Goal: Task Accomplishment & Management: Manage account settings

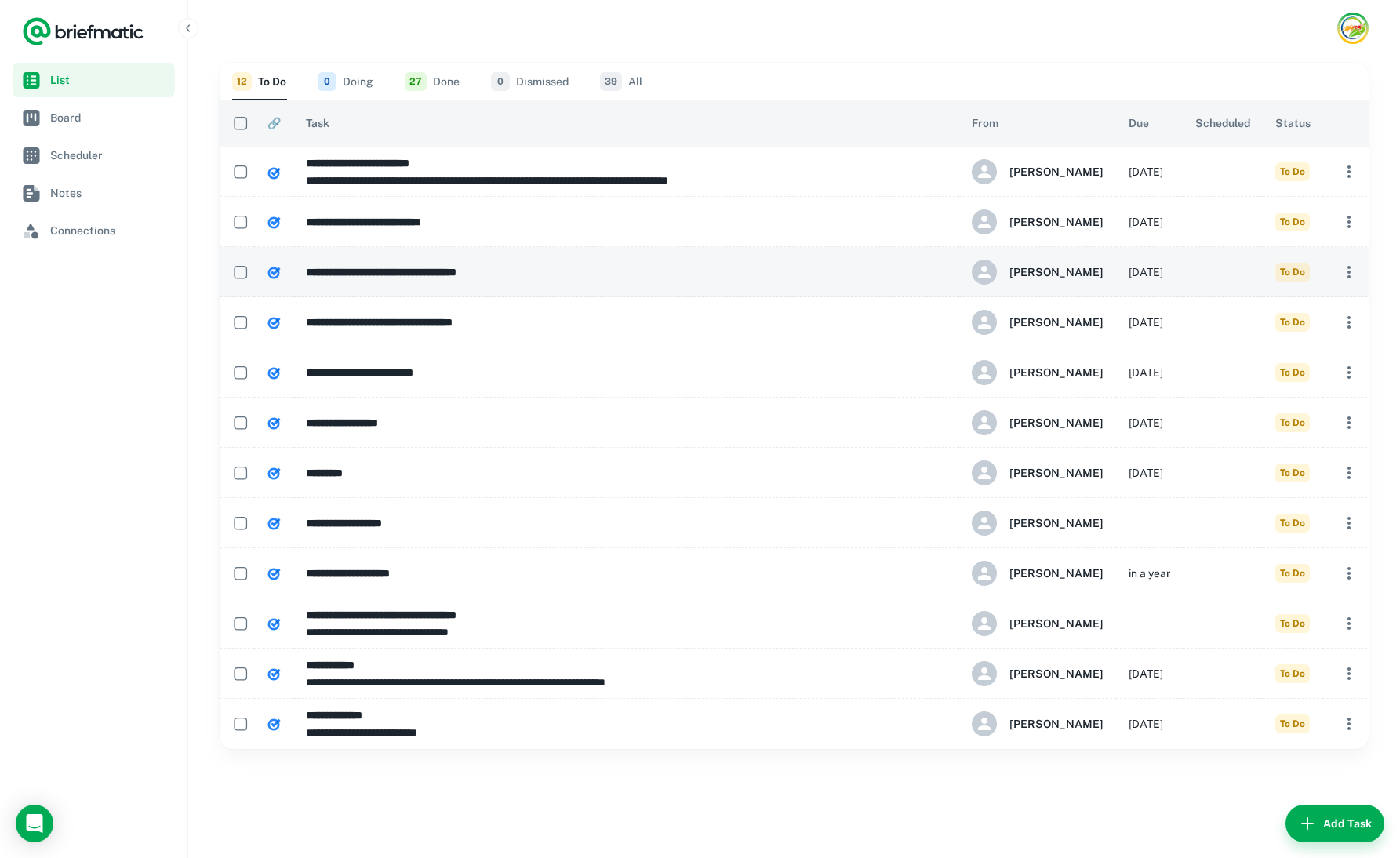
click at [1346, 271] on icon "button" at bounding box center [1348, 271] width 19 height 19
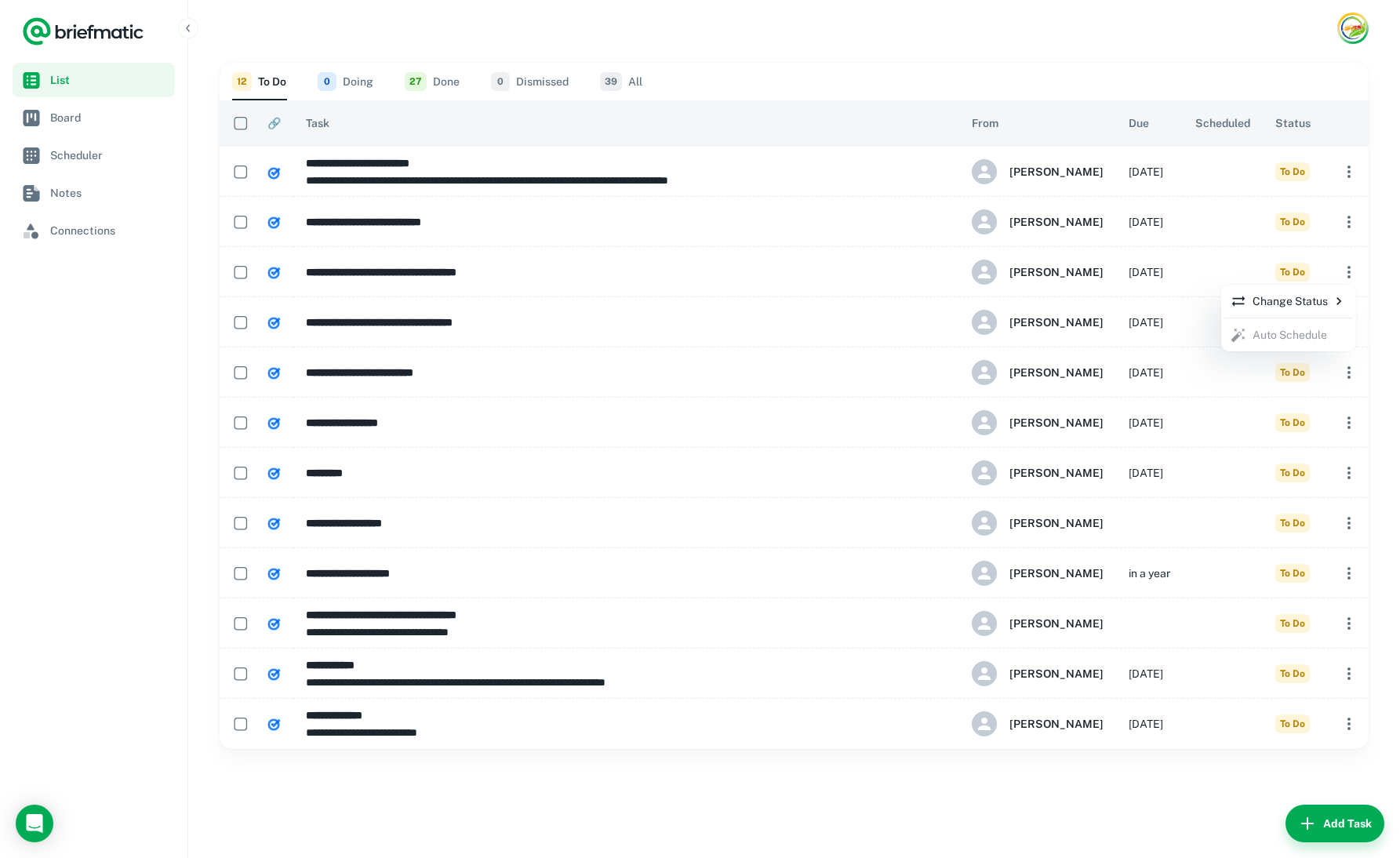
click at [1354, 28] on div at bounding box center [700, 429] width 1400 height 858
click at [1348, 28] on img "Account button" at bounding box center [1352, 27] width 27 height 27
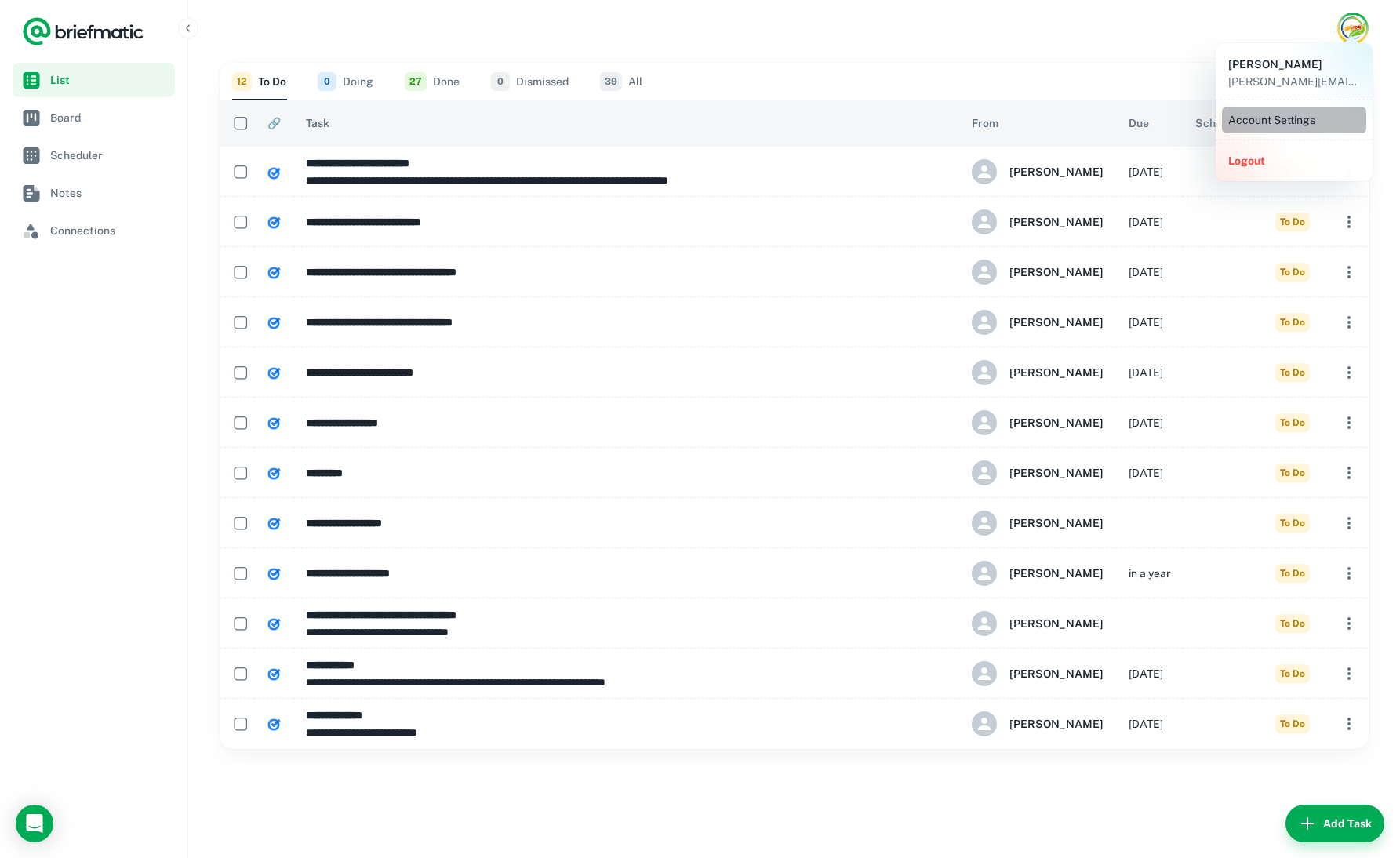
click at [1283, 124] on li "Account Settings" at bounding box center [1293, 119] width 144 height 26
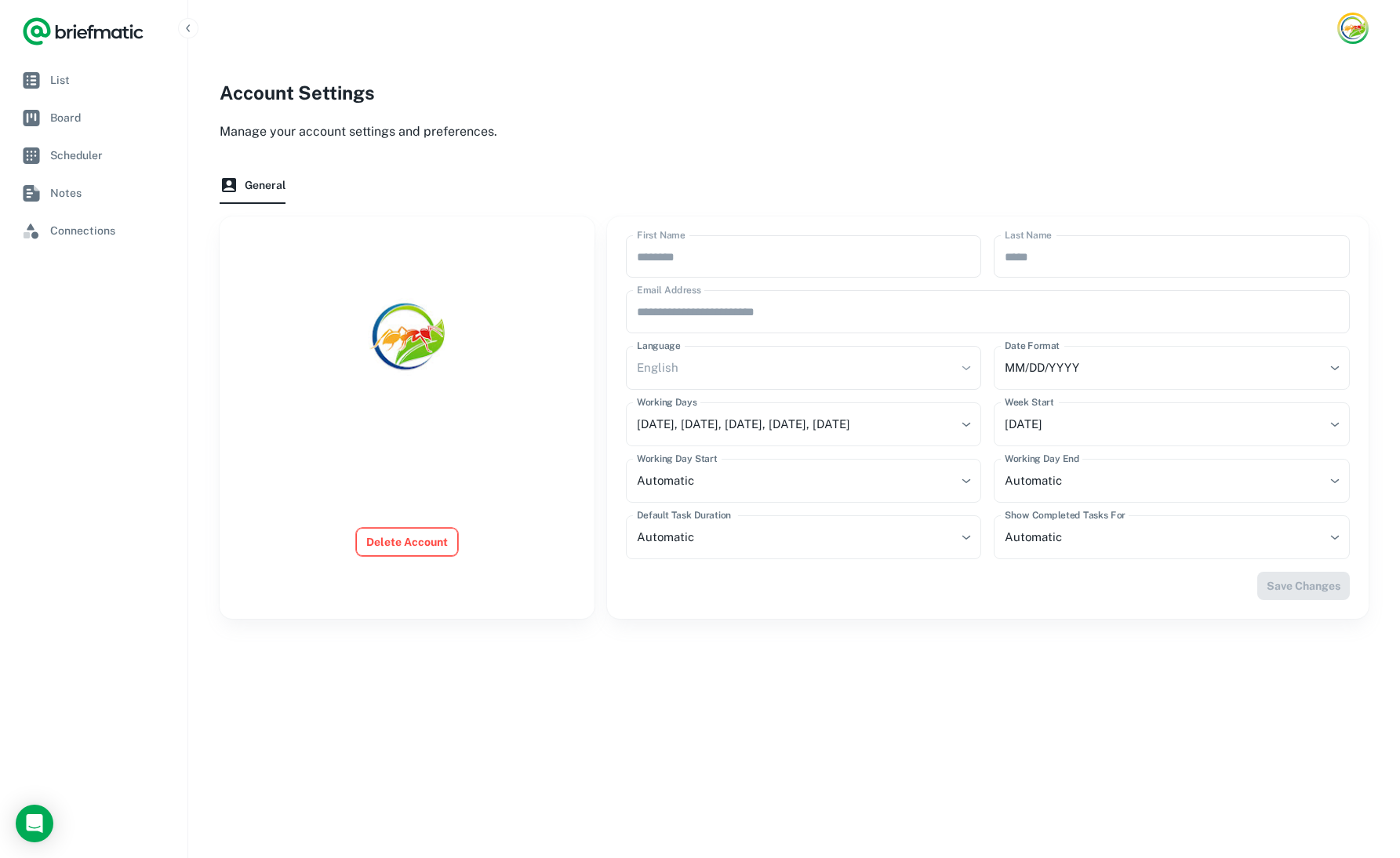
click at [404, 539] on button "Delete Account" at bounding box center [407, 542] width 102 height 28
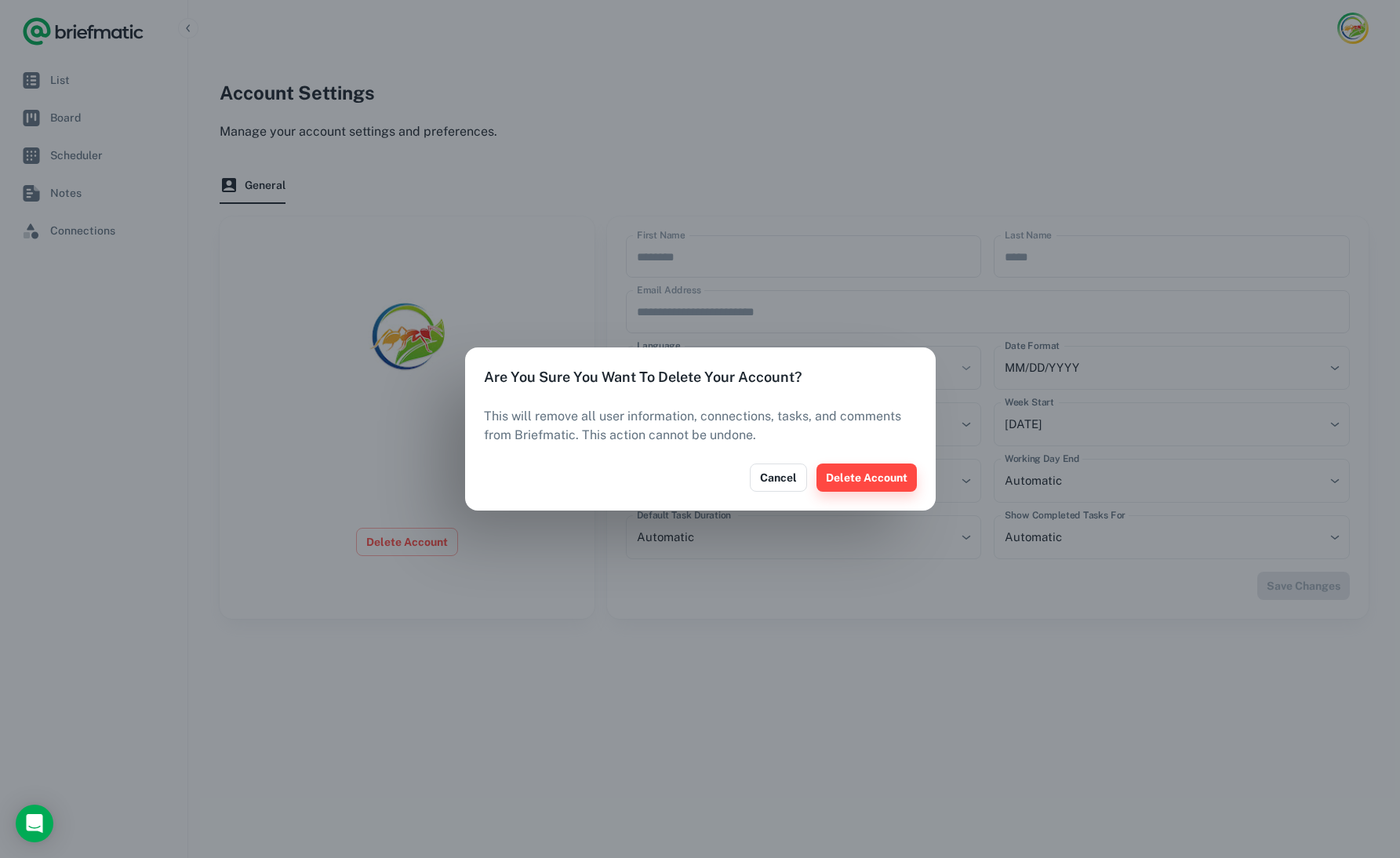
click at [870, 479] on button "Delete Account" at bounding box center [866, 477] width 101 height 28
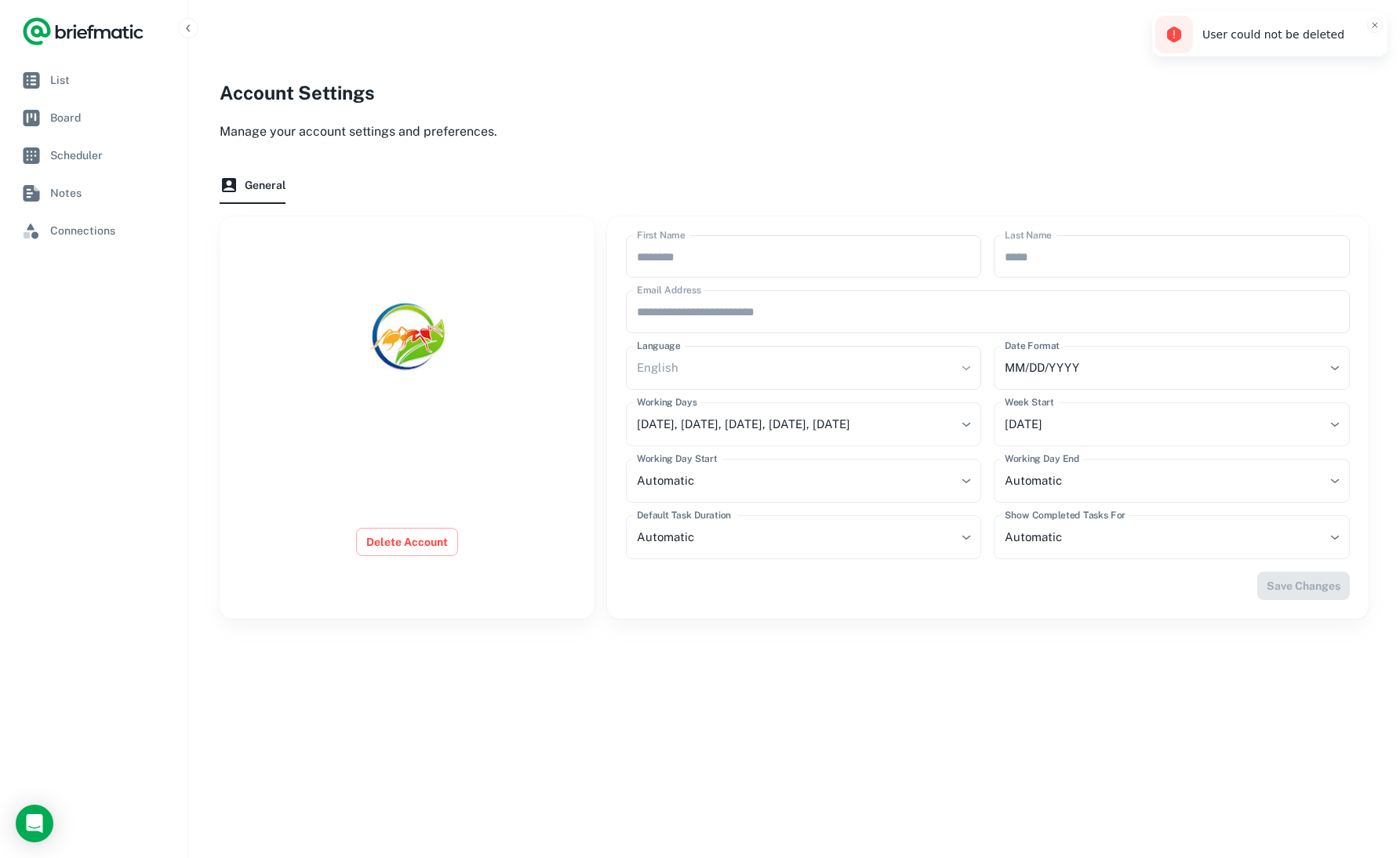
click at [803, 155] on div "General" at bounding box center [794, 185] width 1149 height 63
click at [406, 547] on button "Delete Account" at bounding box center [407, 542] width 102 height 28
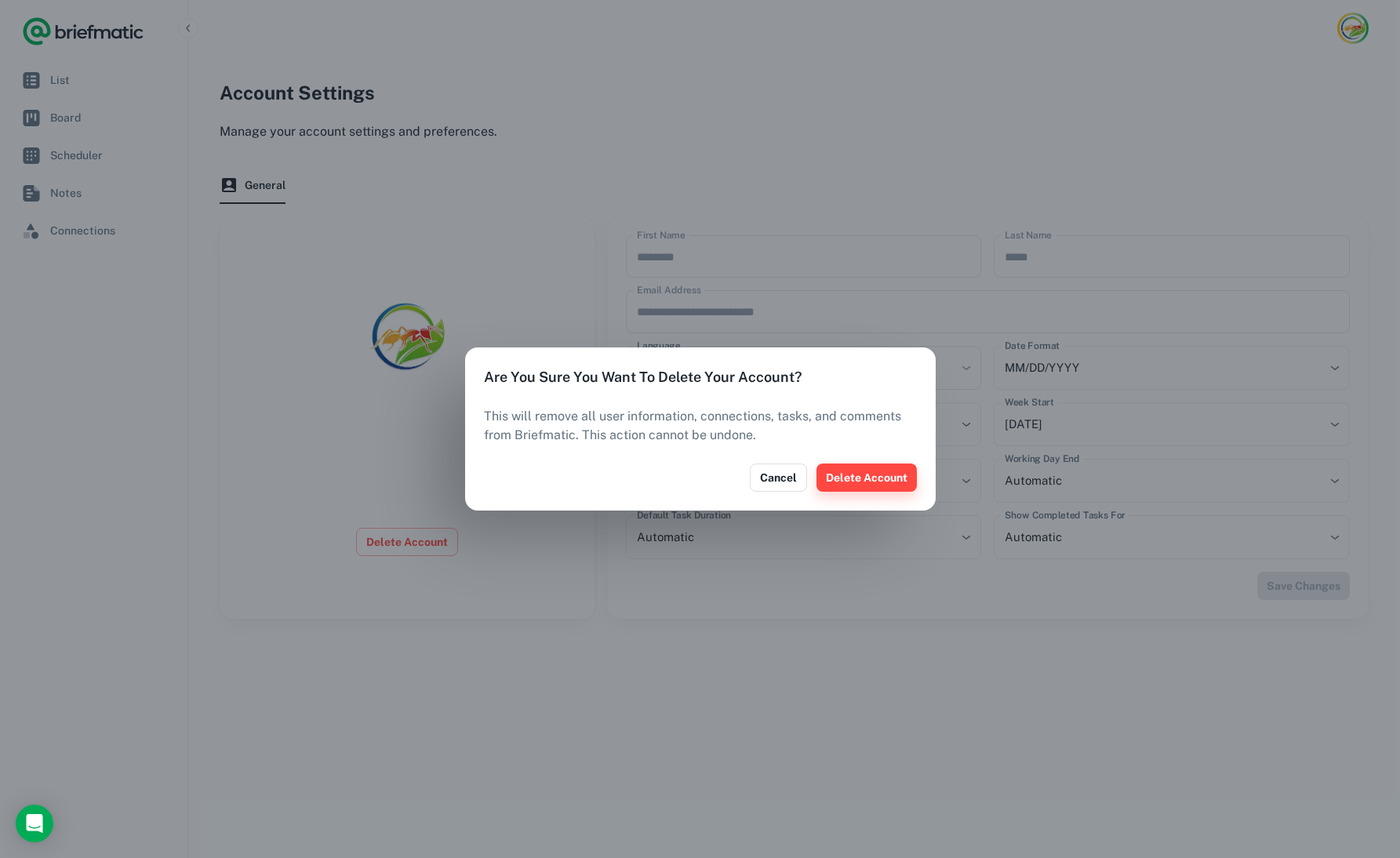
click at [865, 480] on button "Delete Account" at bounding box center [866, 477] width 101 height 28
